Goal: Transaction & Acquisition: Purchase product/service

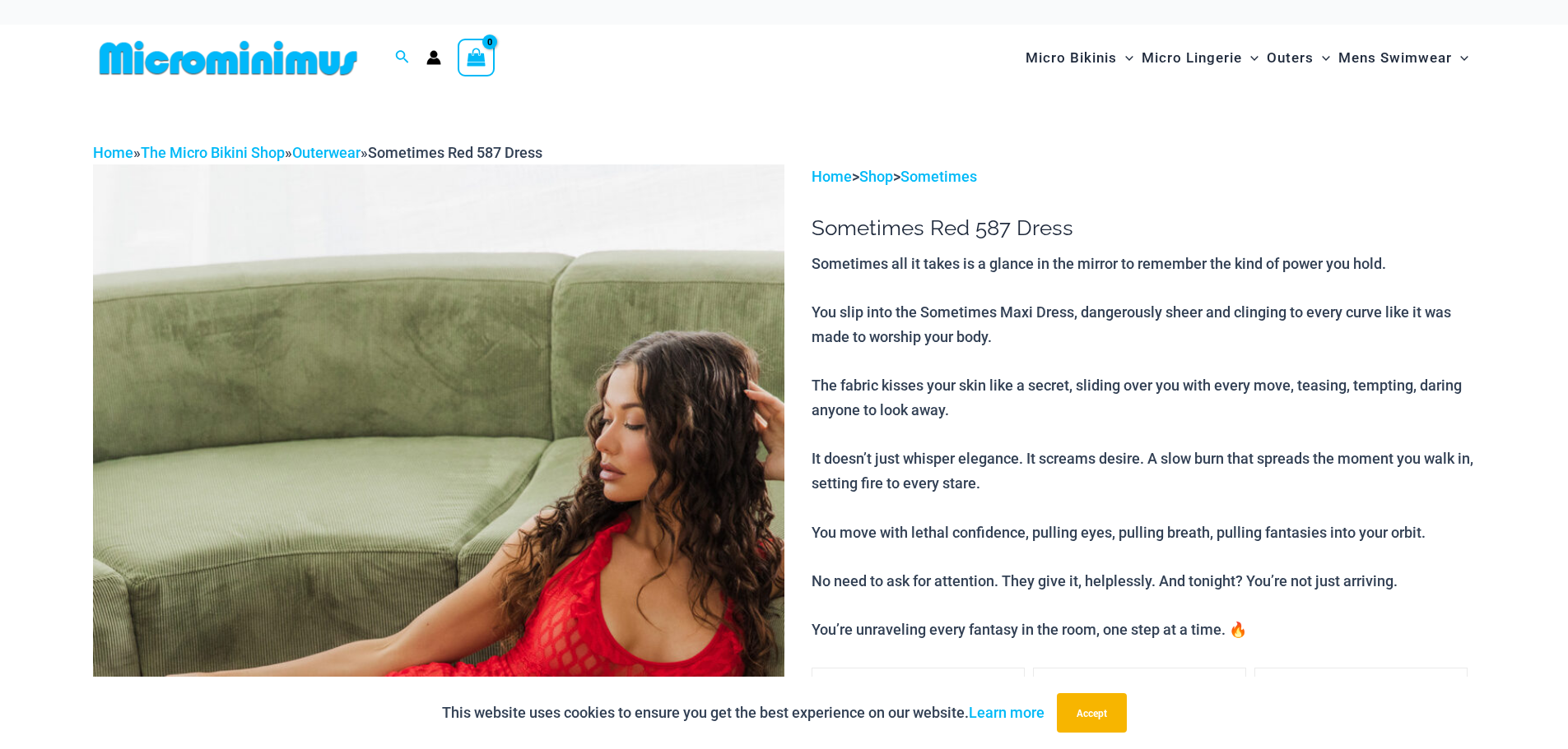
click at [224, 62] on img at bounding box center [228, 58] width 271 height 37
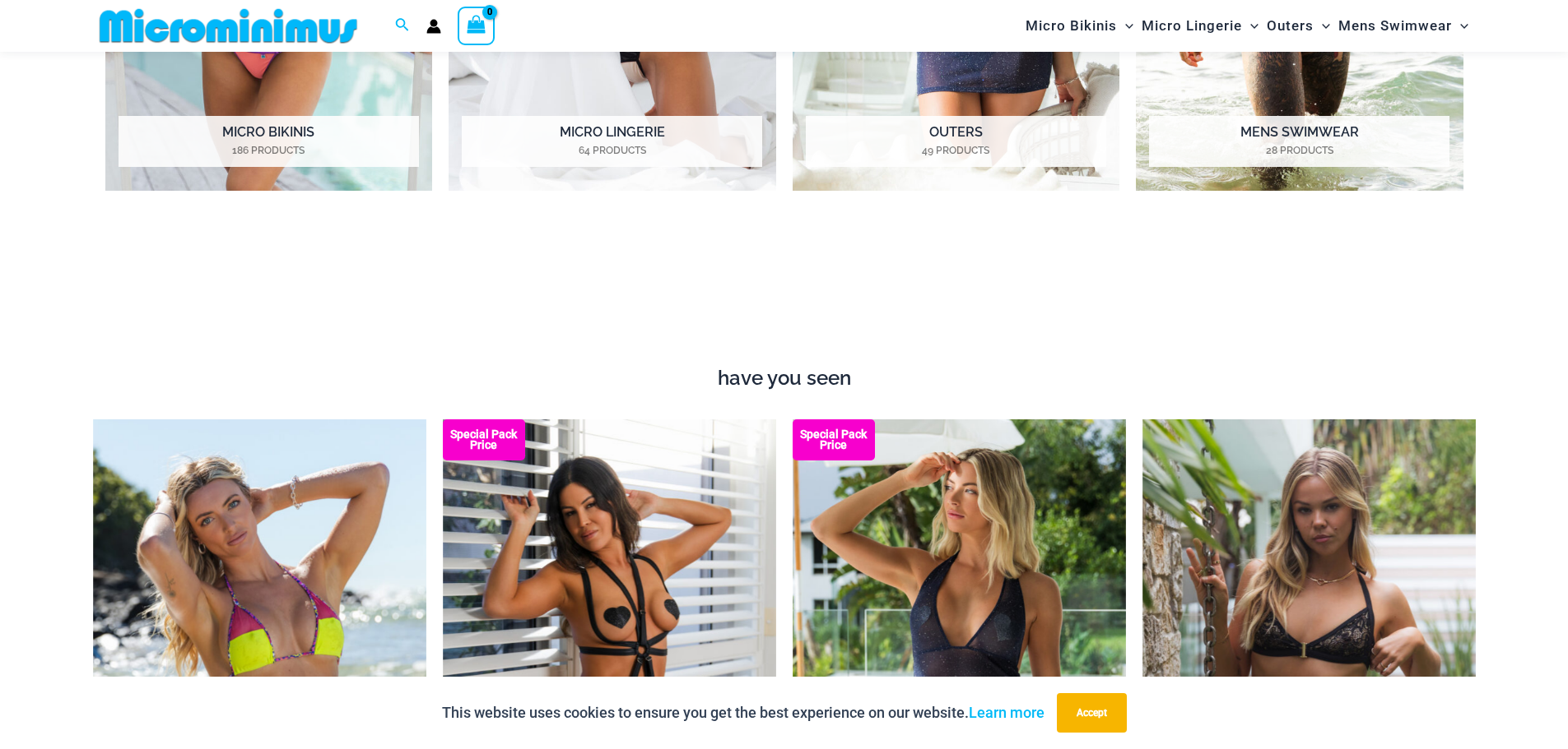
scroll to position [1877, 0]
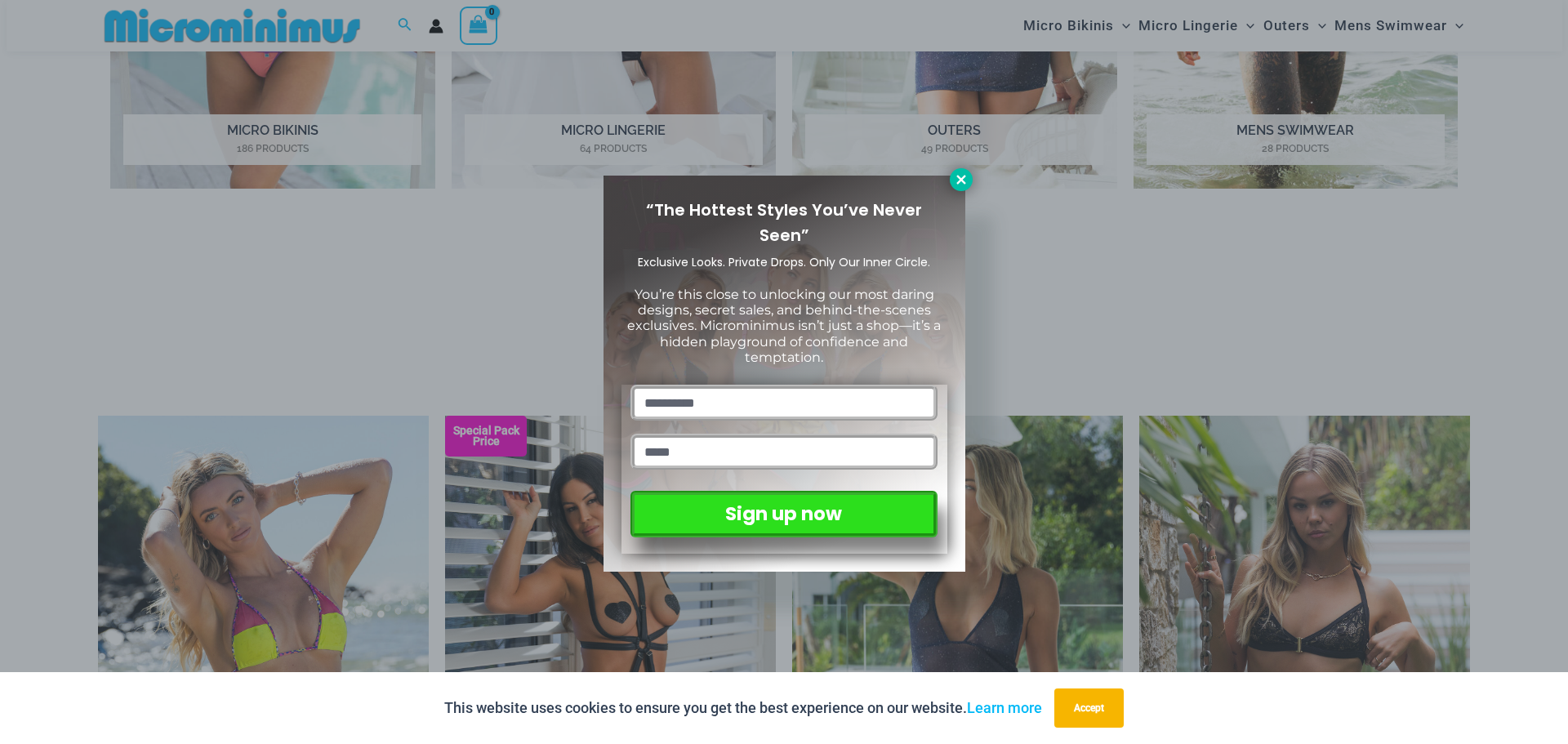
click at [960, 179] on icon at bounding box center [961, 179] width 9 height 9
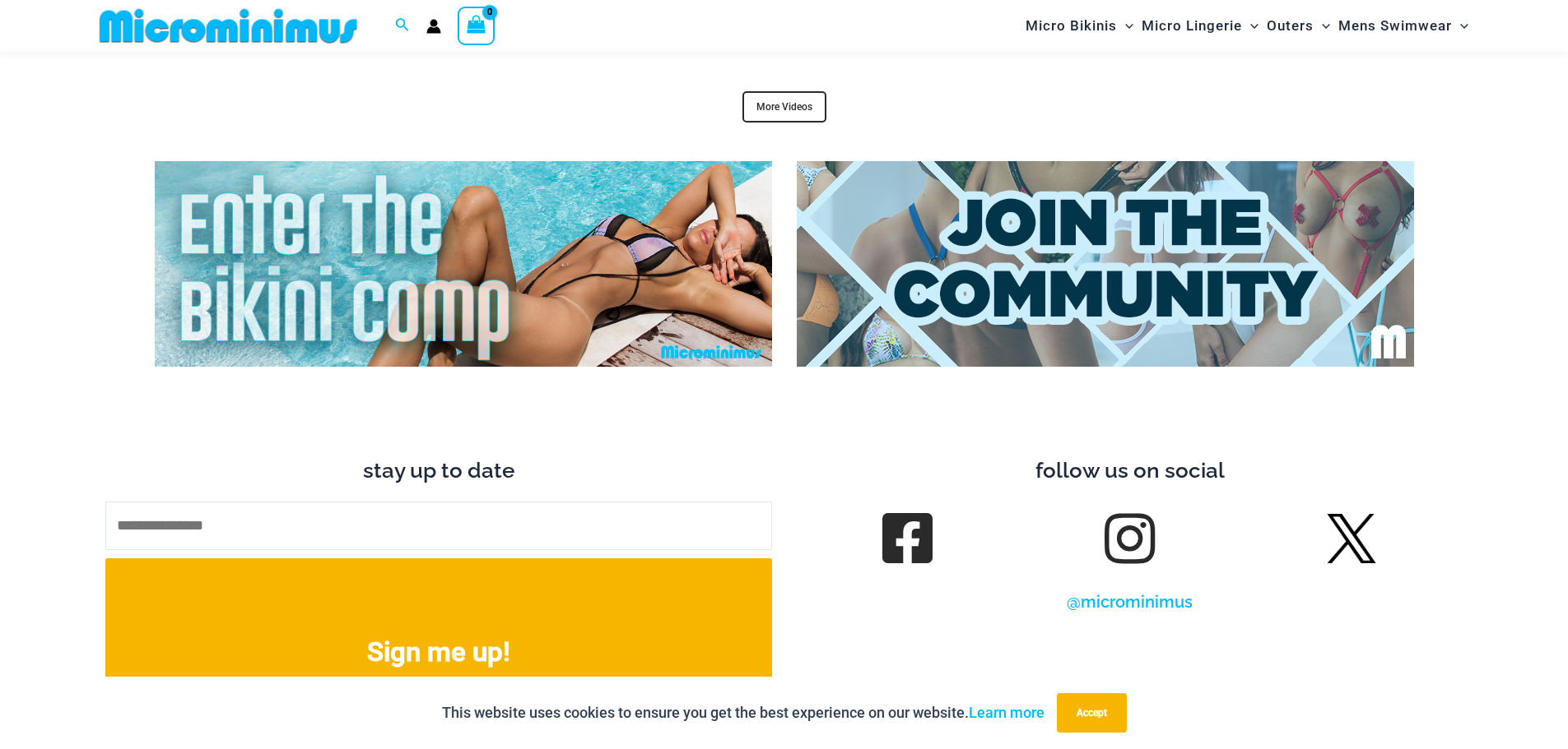
scroll to position [6402, 0]
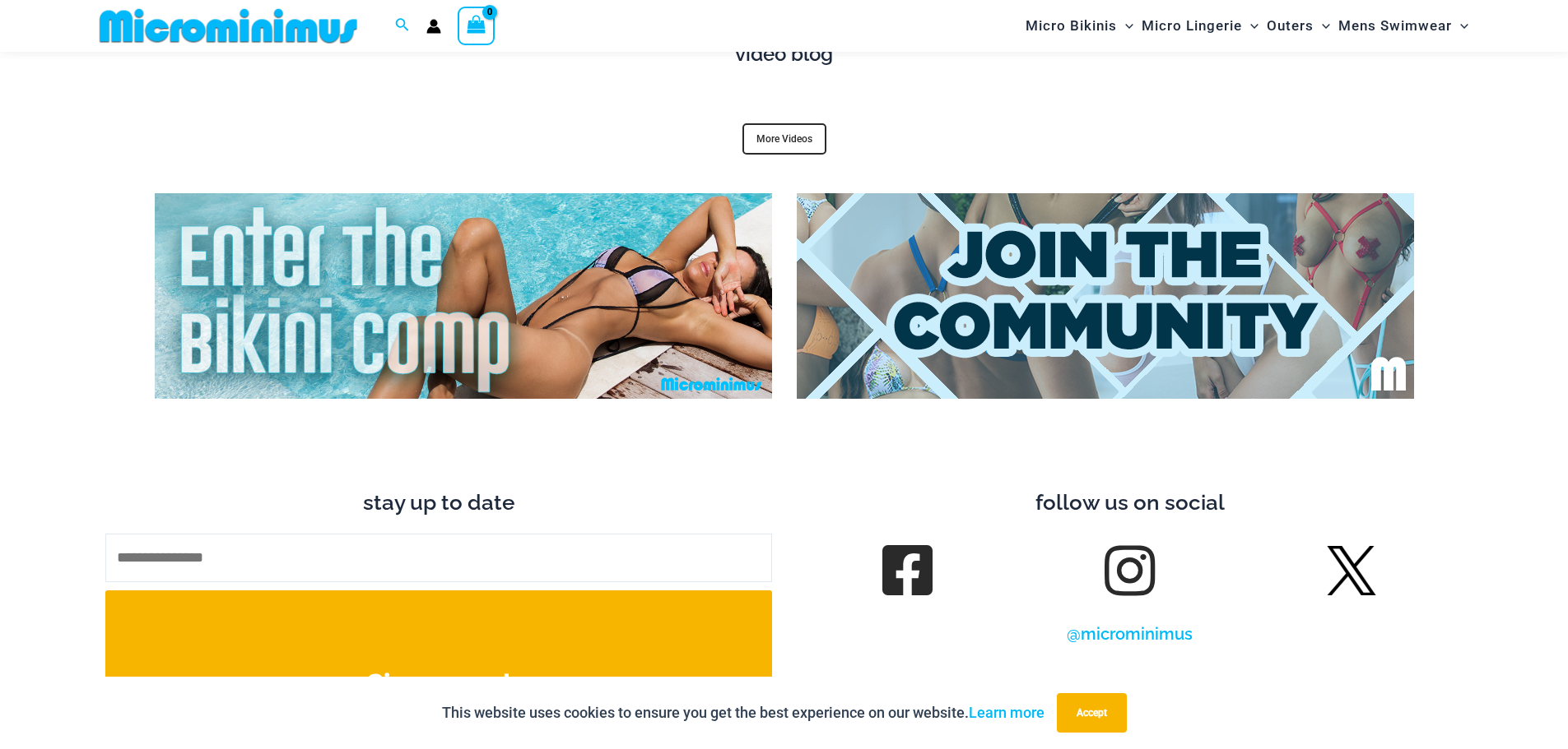
click at [536, 285] on img at bounding box center [464, 296] width 617 height 206
